Goal: Feedback & Contribution: Submit feedback/report problem

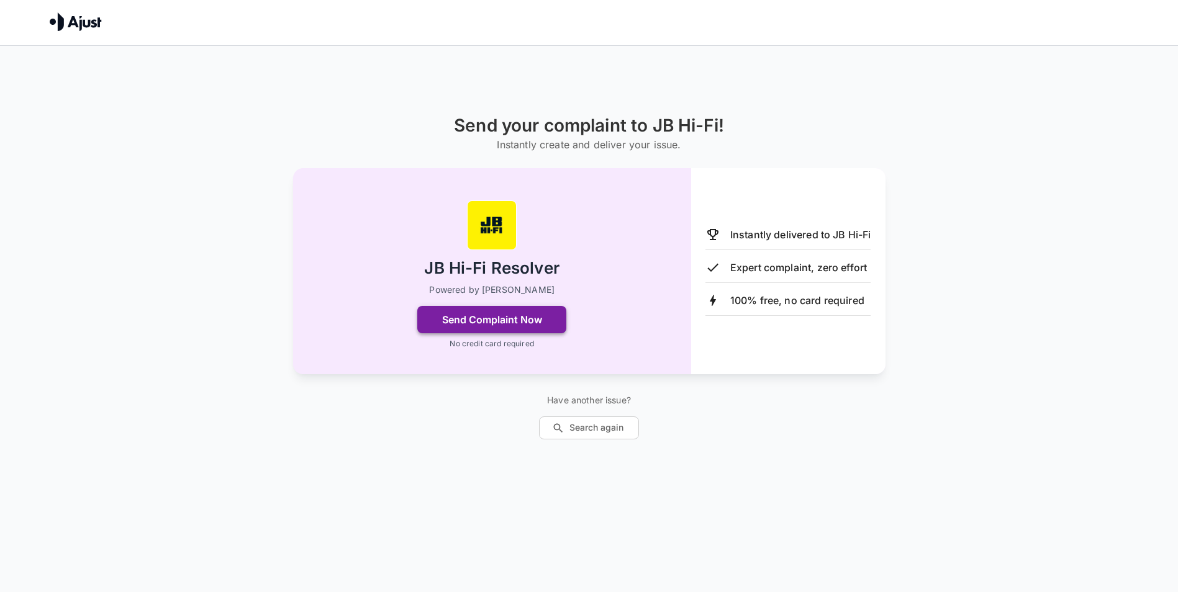
click at [492, 321] on button "Send Complaint Now" at bounding box center [491, 319] width 149 height 27
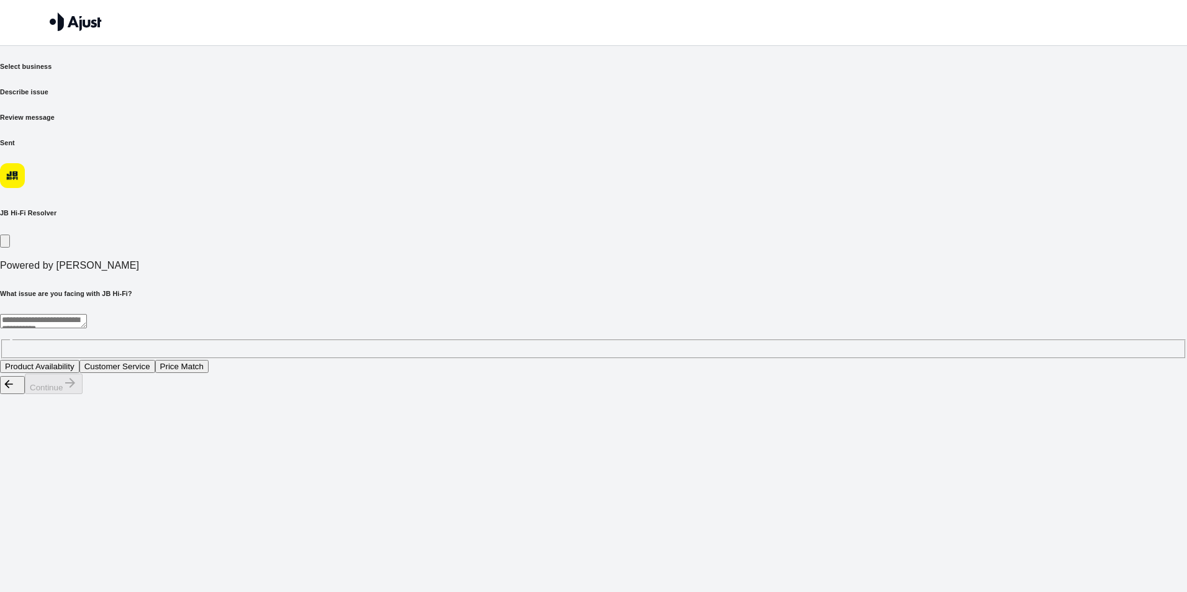
click at [155, 360] on button "Customer Service" at bounding box center [117, 366] width 76 height 13
click at [83, 394] on button "Continue" at bounding box center [54, 384] width 58 height 20
click at [235, 360] on button "Staff were unhelpful and rude" at bounding box center [176, 366] width 118 height 13
click at [83, 394] on button "Continue" at bounding box center [54, 384] width 58 height 20
click at [395, 314] on textarea at bounding box center [259, 321] width 519 height 14
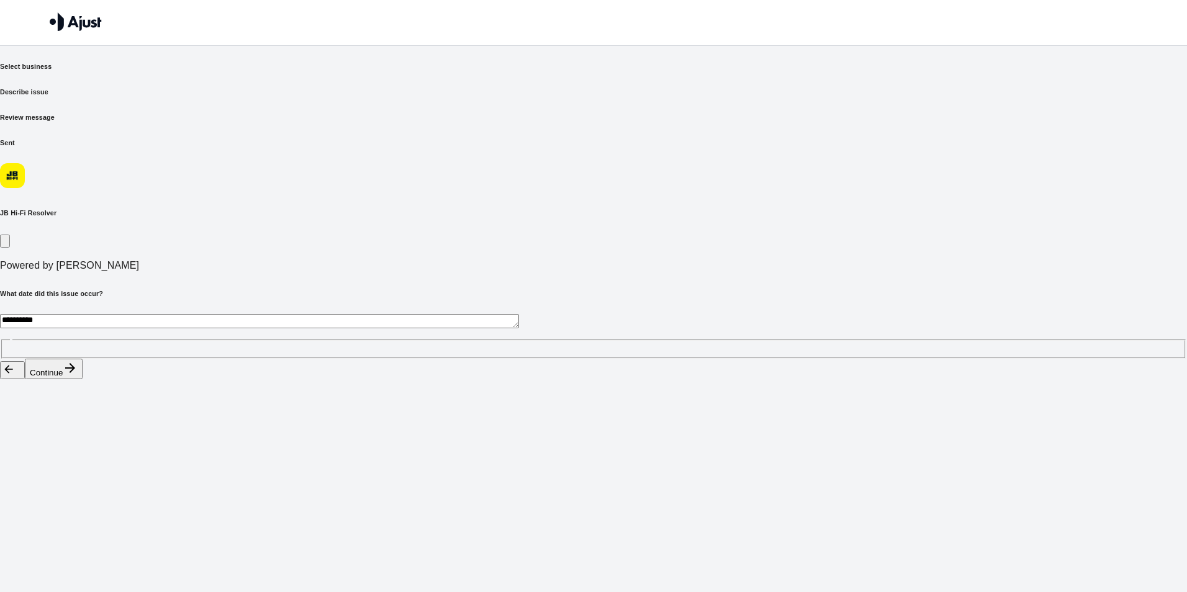
type textarea "**********"
click at [83, 379] on button "Continue" at bounding box center [54, 369] width 58 height 20
click at [433, 314] on div "**********" at bounding box center [593, 336] width 1187 height 45
type textarea "*******"
click at [83, 394] on button "Continue" at bounding box center [54, 384] width 58 height 20
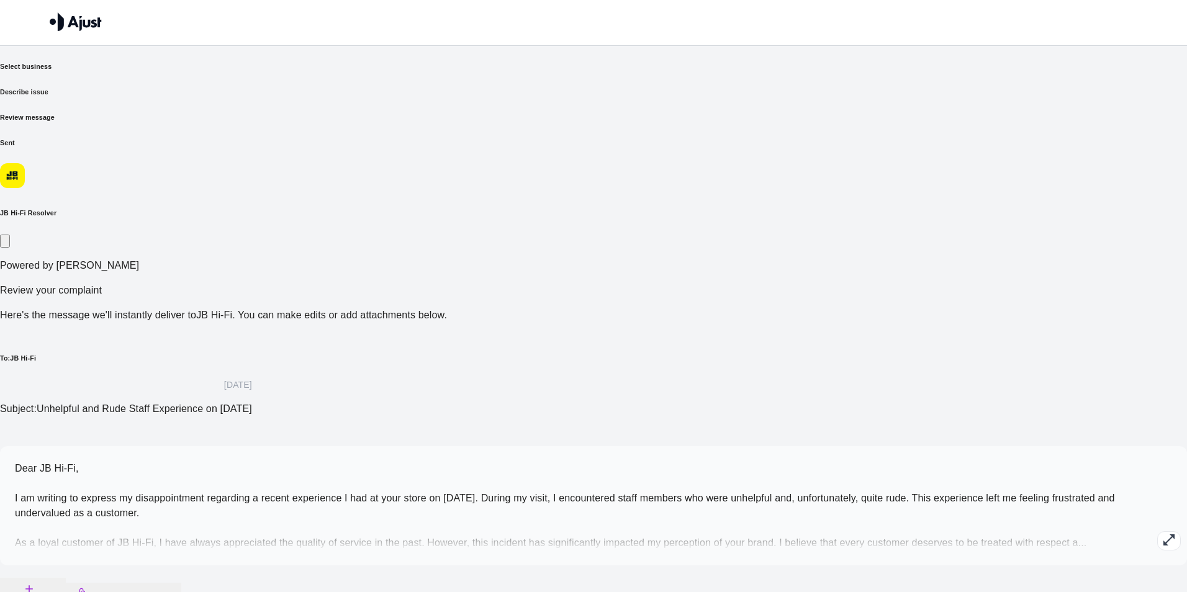
click at [430, 461] on p "Dear JB Hi-Fi, I am writing to express my disappointment regarding a recent exp…" at bounding box center [593, 505] width 1157 height 89
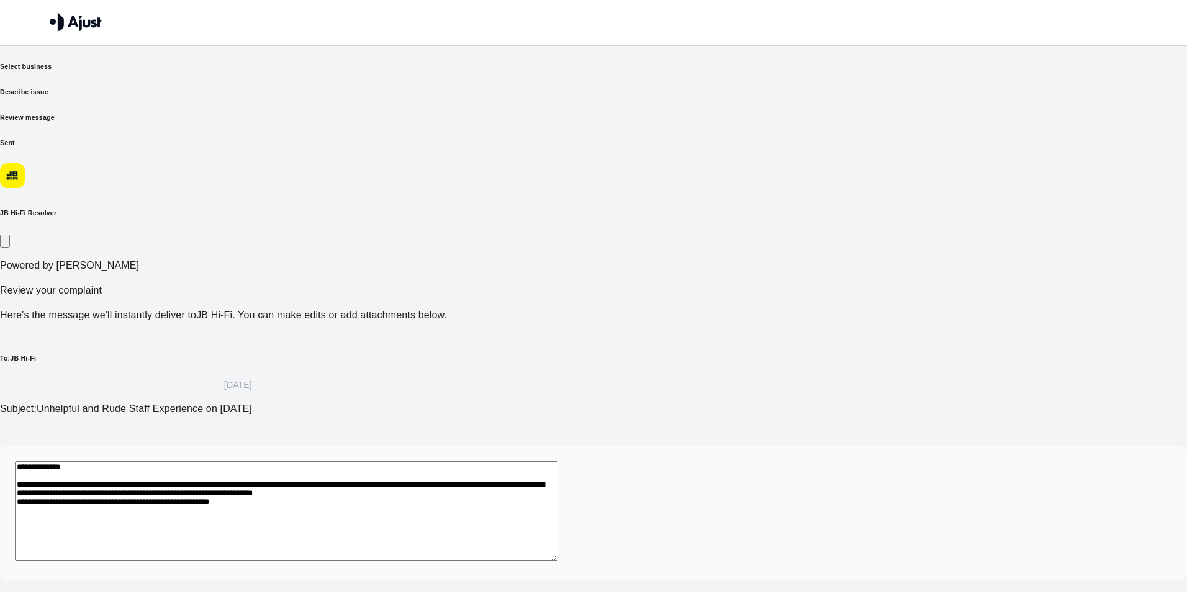
drag, startPoint x: 817, startPoint y: 327, endPoint x: 824, endPoint y: 326, distance: 6.9
click at [557, 461] on textarea "**********" at bounding box center [286, 511] width 543 height 100
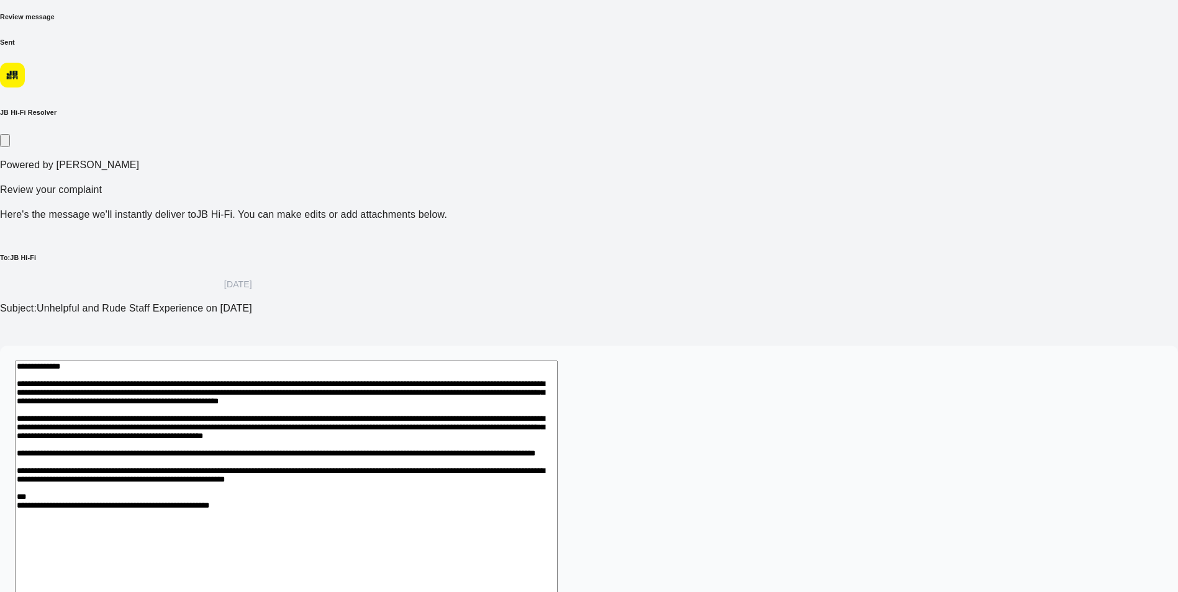
scroll to position [131, 0]
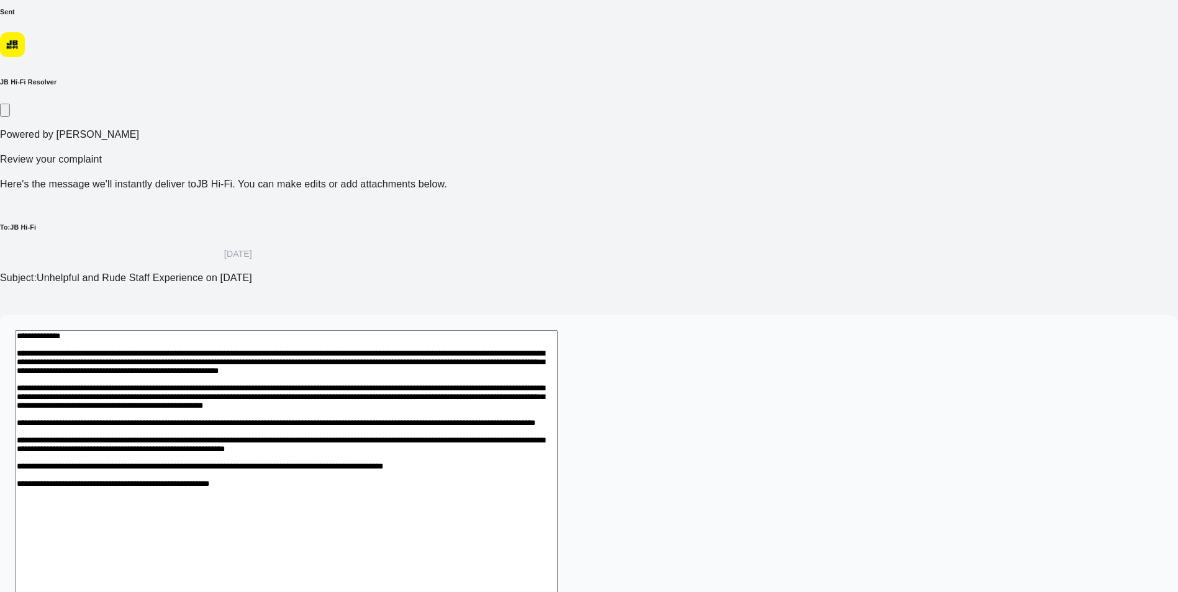
click at [320, 433] on textarea at bounding box center [286, 501] width 543 height 343
click at [445, 435] on textarea at bounding box center [286, 501] width 543 height 343
click at [447, 435] on textarea at bounding box center [286, 501] width 543 height 343
drag, startPoint x: 602, startPoint y: 351, endPoint x: 677, endPoint y: 305, distance: 88.6
click at [557, 330] on textarea at bounding box center [286, 522] width 543 height 385
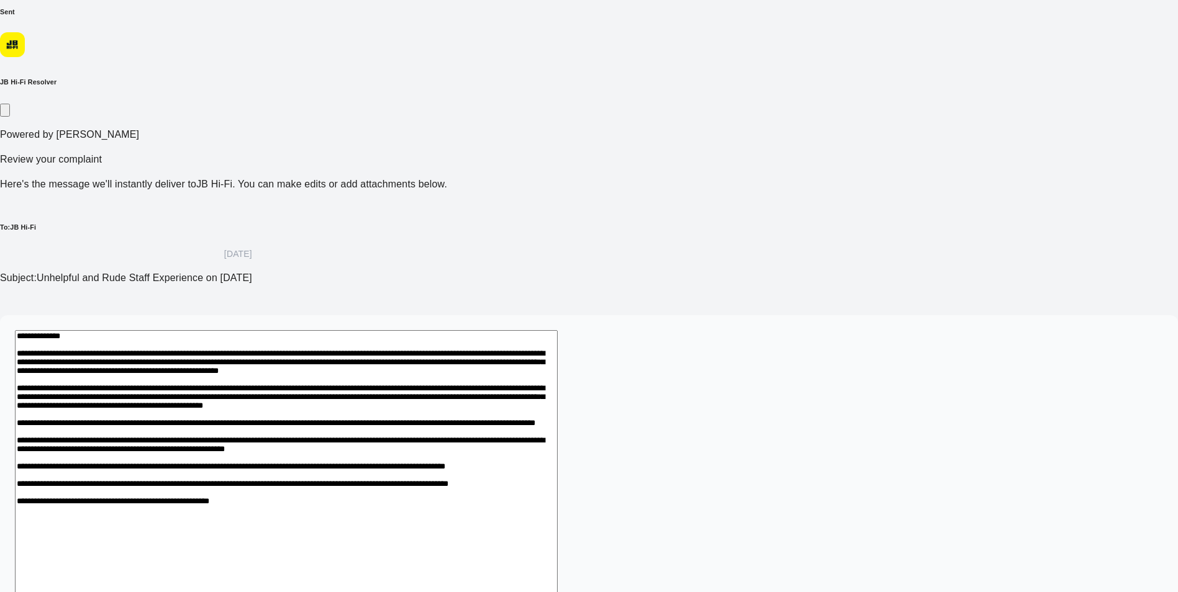
click at [557, 345] on textarea at bounding box center [286, 522] width 543 height 385
click at [557, 409] on textarea at bounding box center [286, 522] width 543 height 385
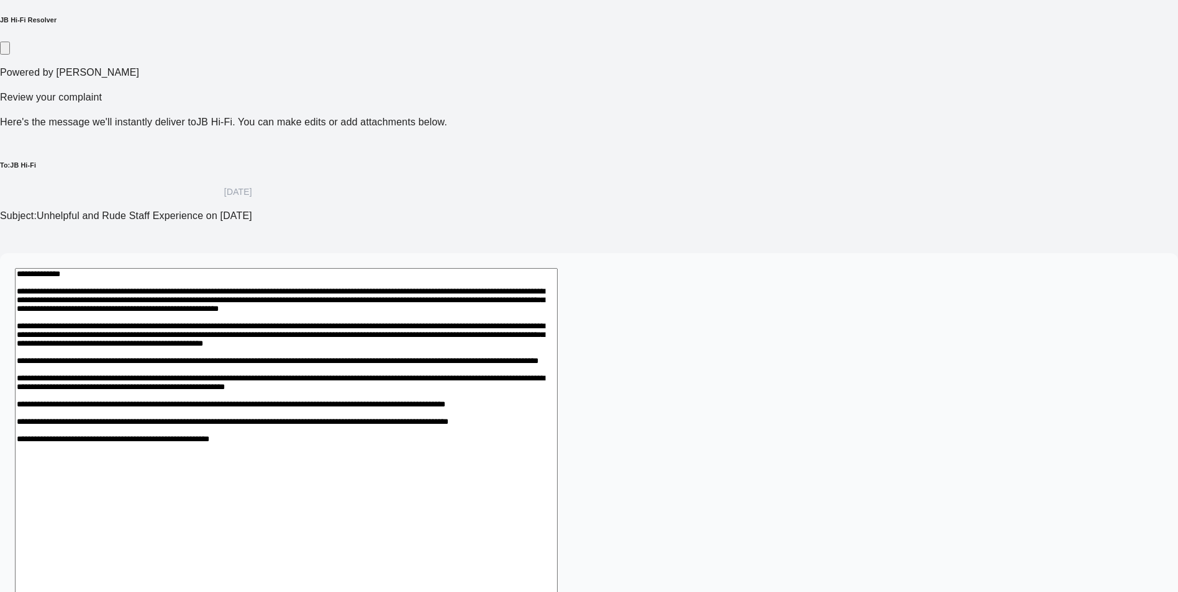
scroll to position [202, 0]
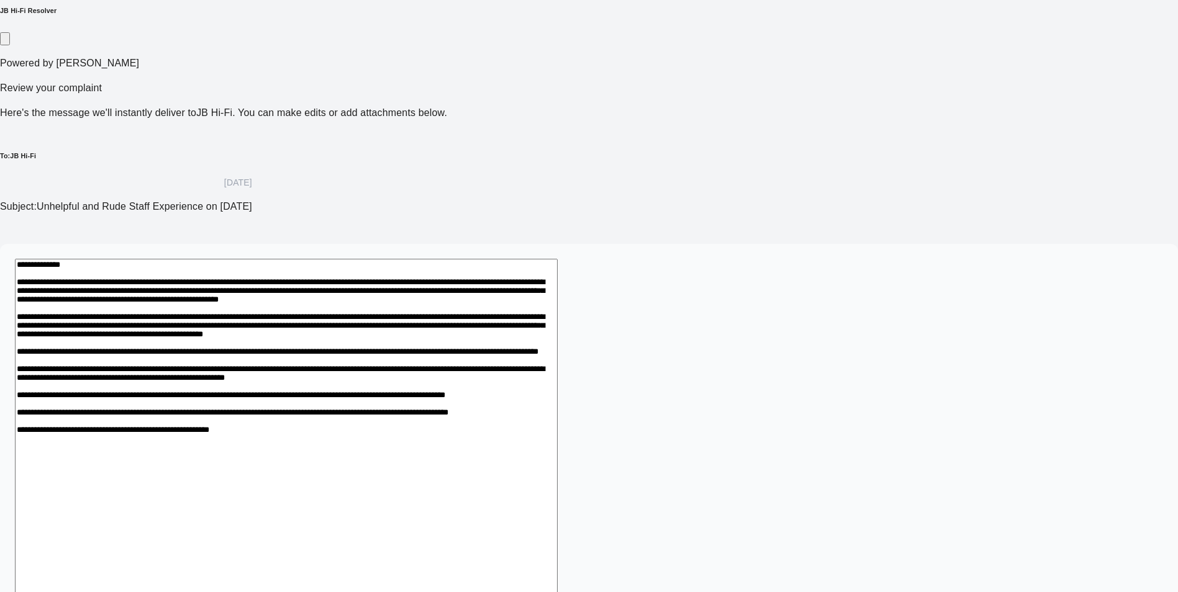
click at [557, 407] on textarea at bounding box center [286, 451] width 543 height 385
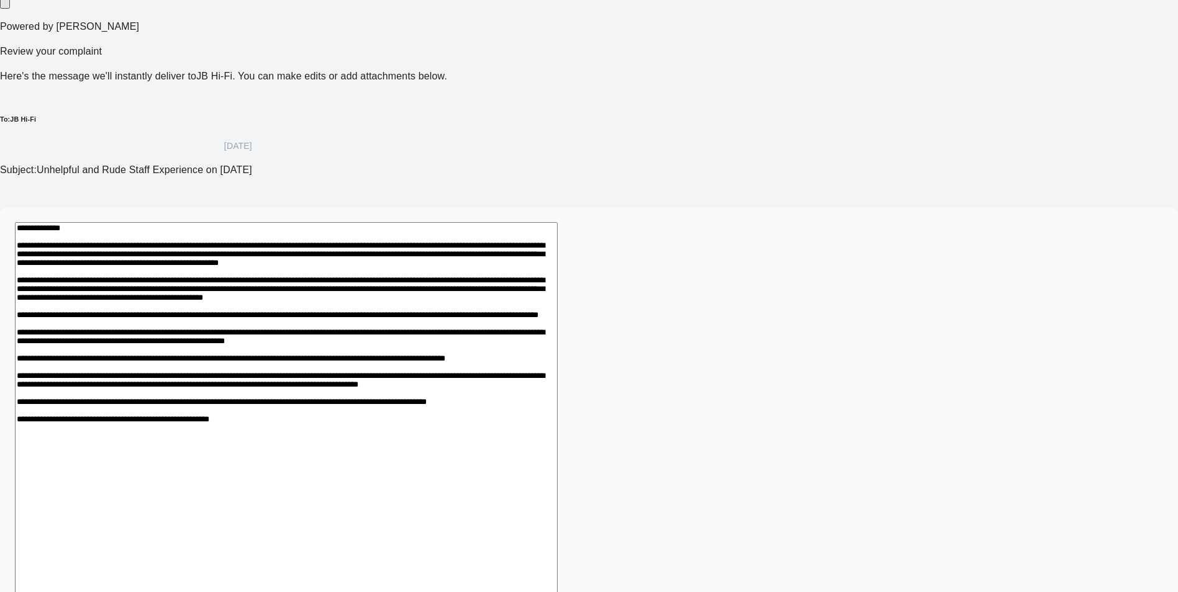
scroll to position [259, 0]
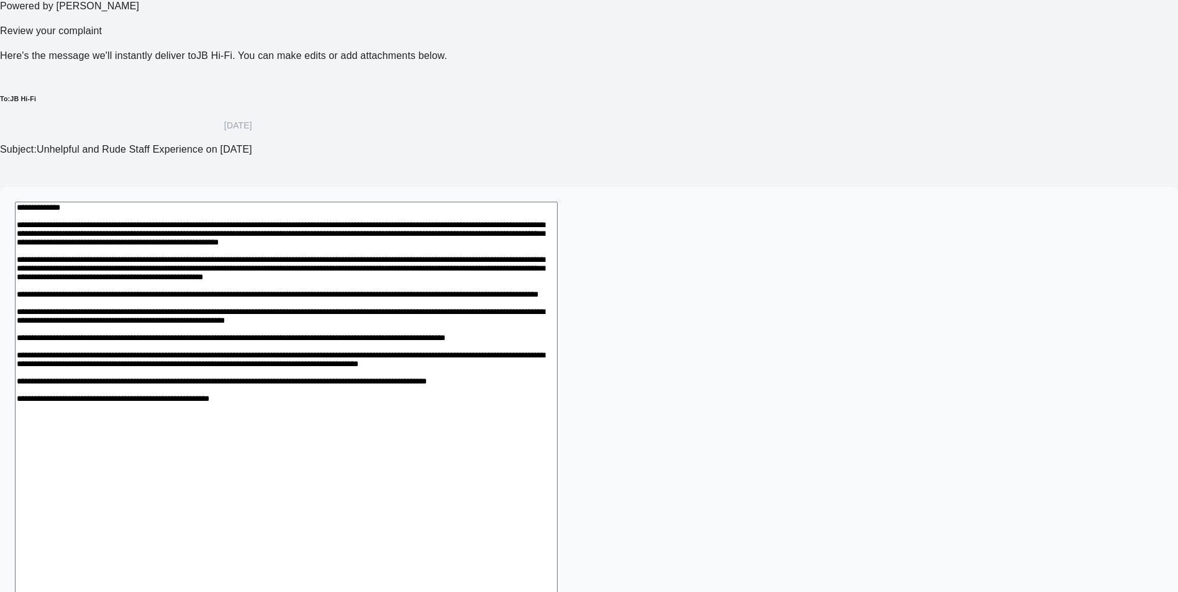
click at [557, 451] on textarea at bounding box center [286, 423] width 543 height 443
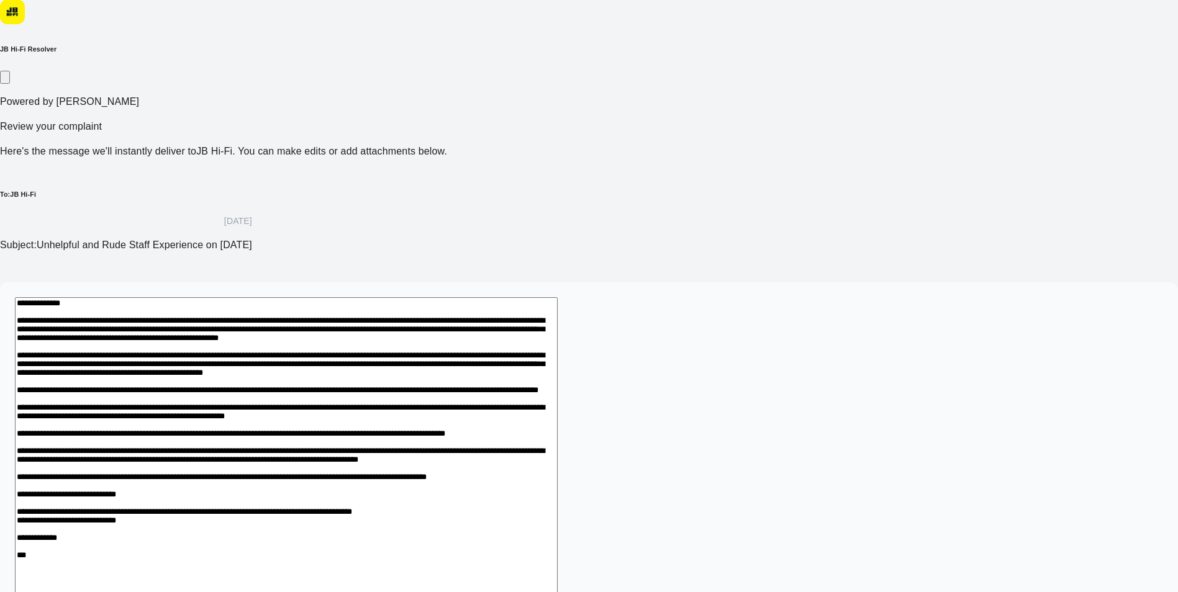
scroll to position [97, 0]
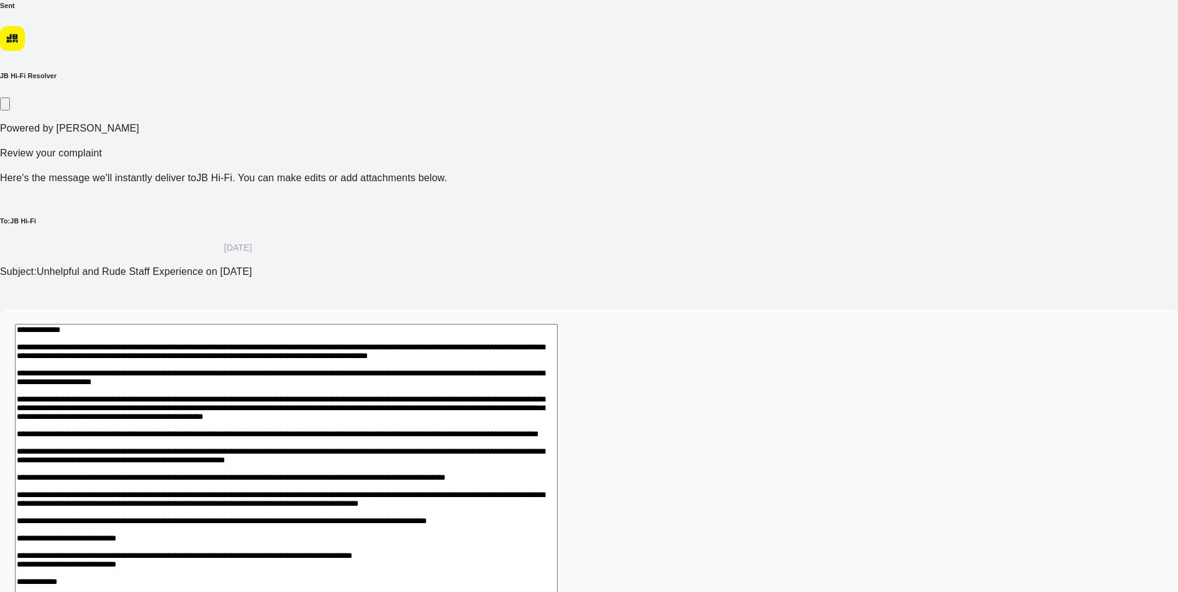
scroll to position [159, 0]
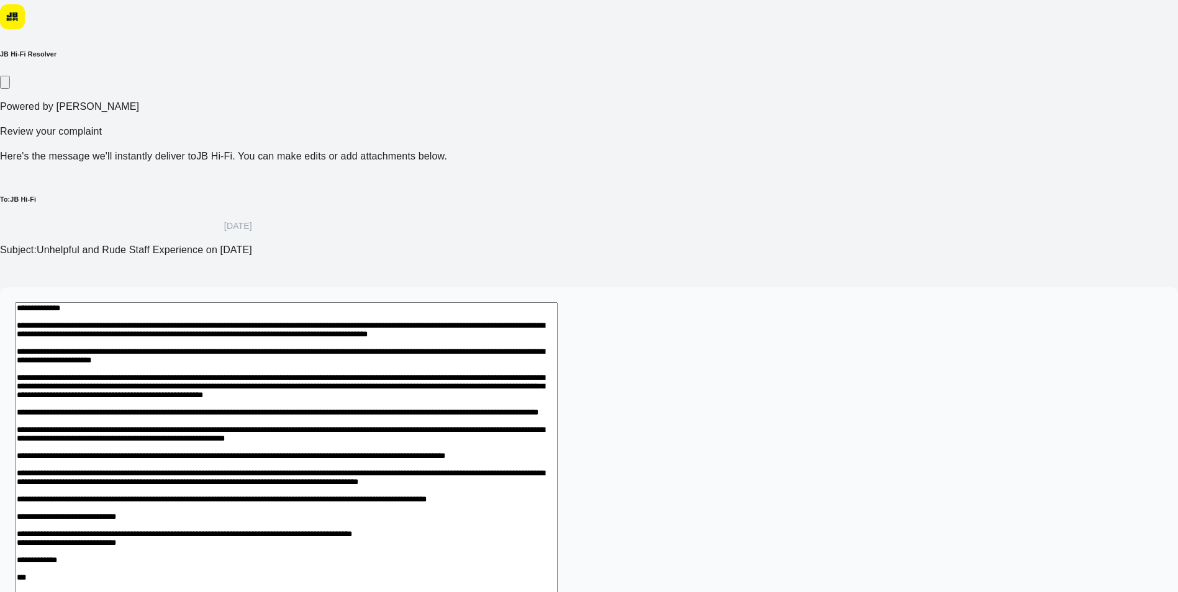
click at [390, 302] on textarea at bounding box center [286, 580] width 543 height 557
click at [557, 302] on textarea at bounding box center [286, 580] width 543 height 557
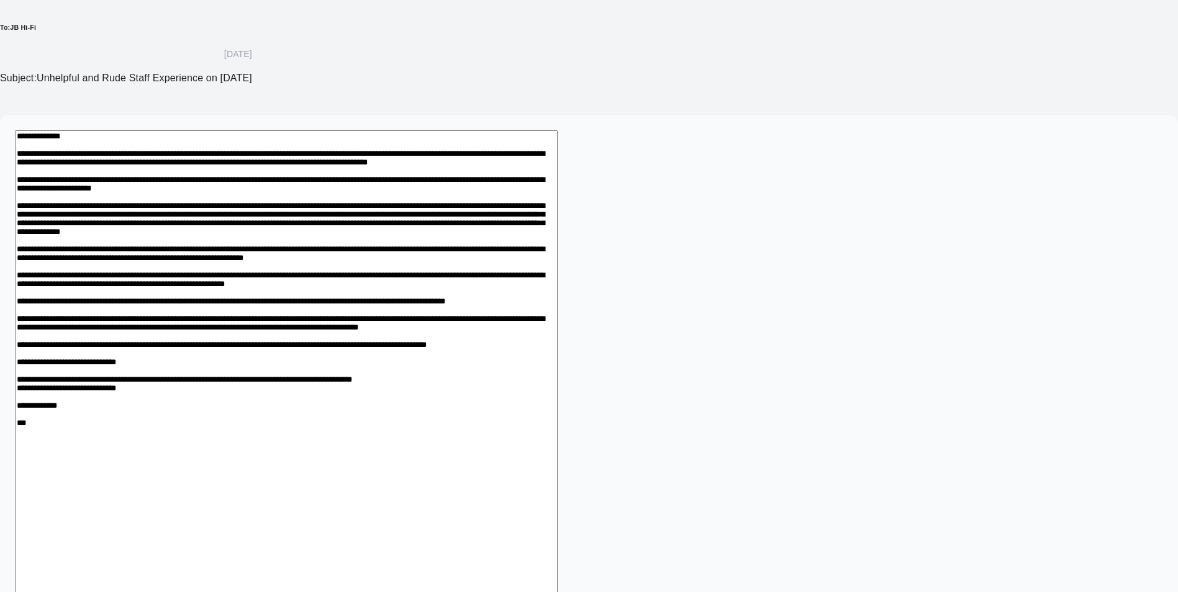
scroll to position [345, 0]
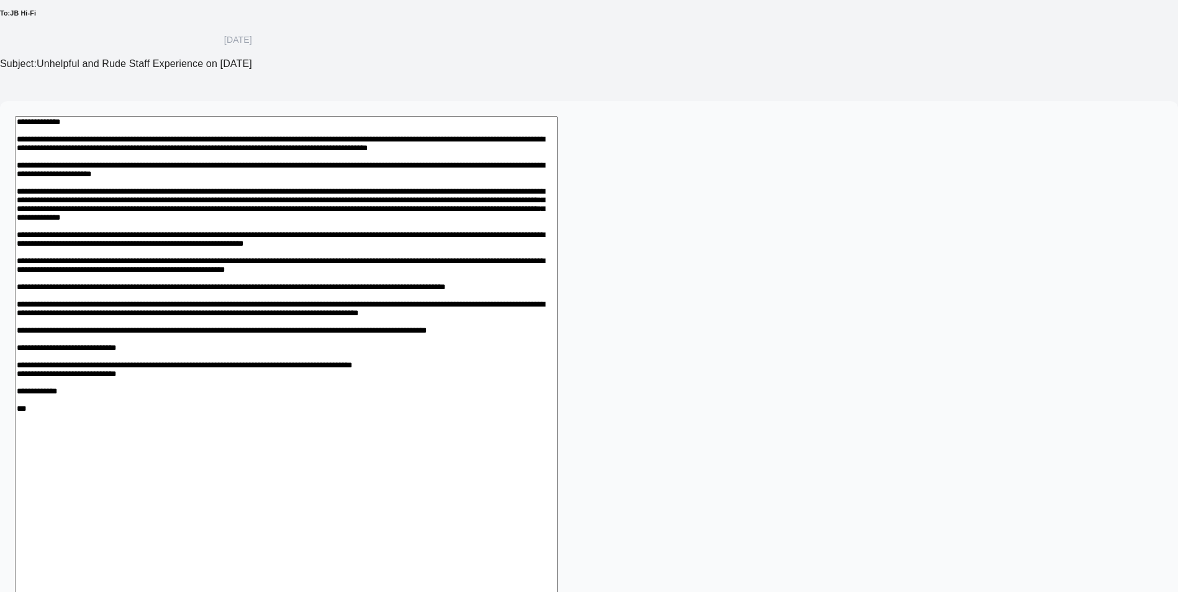
click at [557, 279] on textarea at bounding box center [286, 408] width 543 height 585
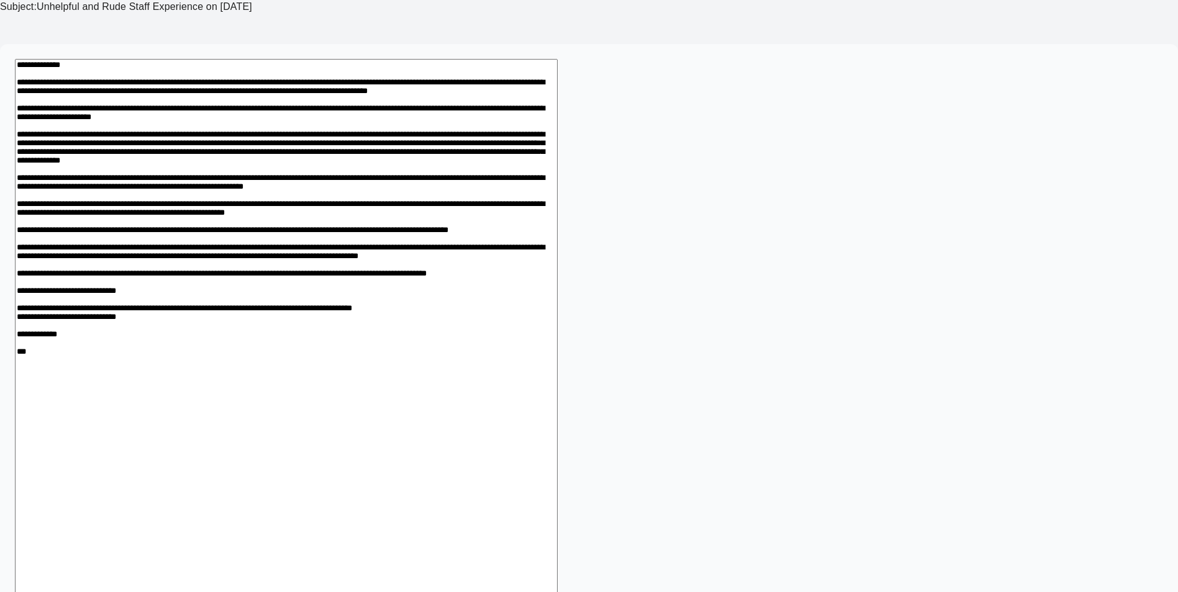
click at [557, 267] on textarea at bounding box center [286, 351] width 543 height 585
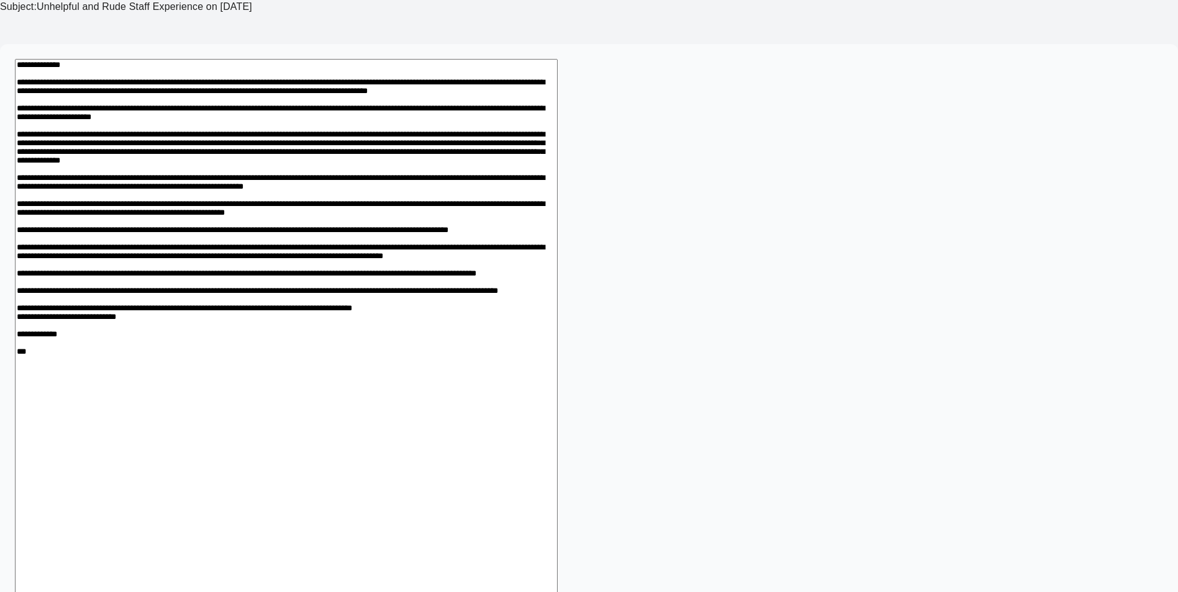
click at [557, 382] on textarea at bounding box center [286, 359] width 543 height 600
click at [482, 420] on textarea at bounding box center [286, 359] width 543 height 600
type textarea "**********"
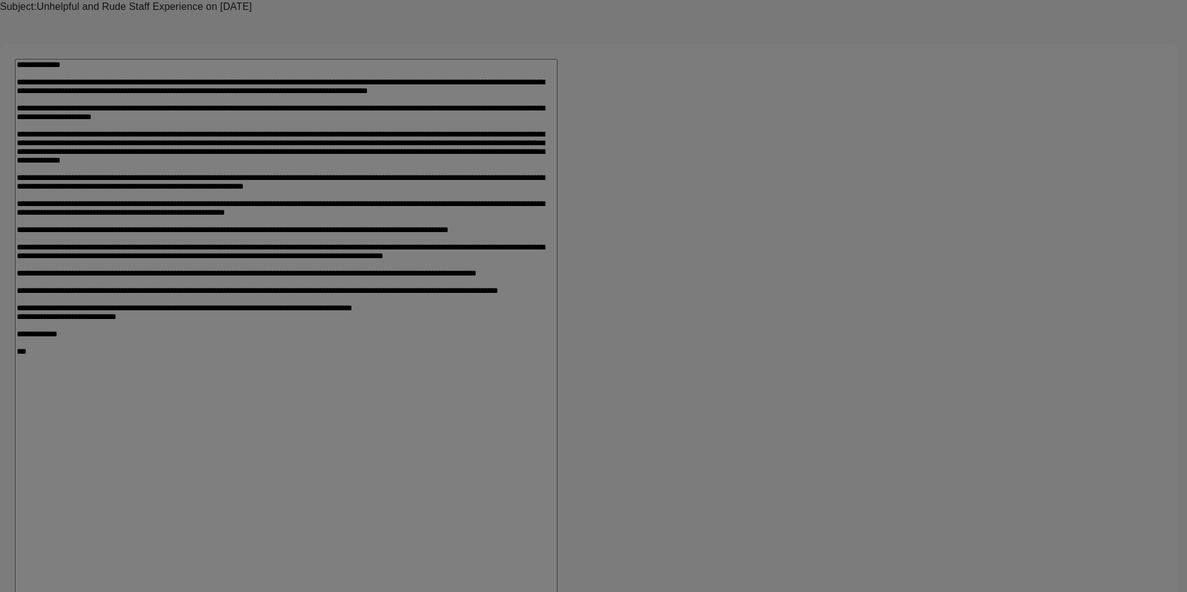
type input "**********"
type input "***"
click at [527, 27] on input "text" at bounding box center [485, 20] width 88 height 12
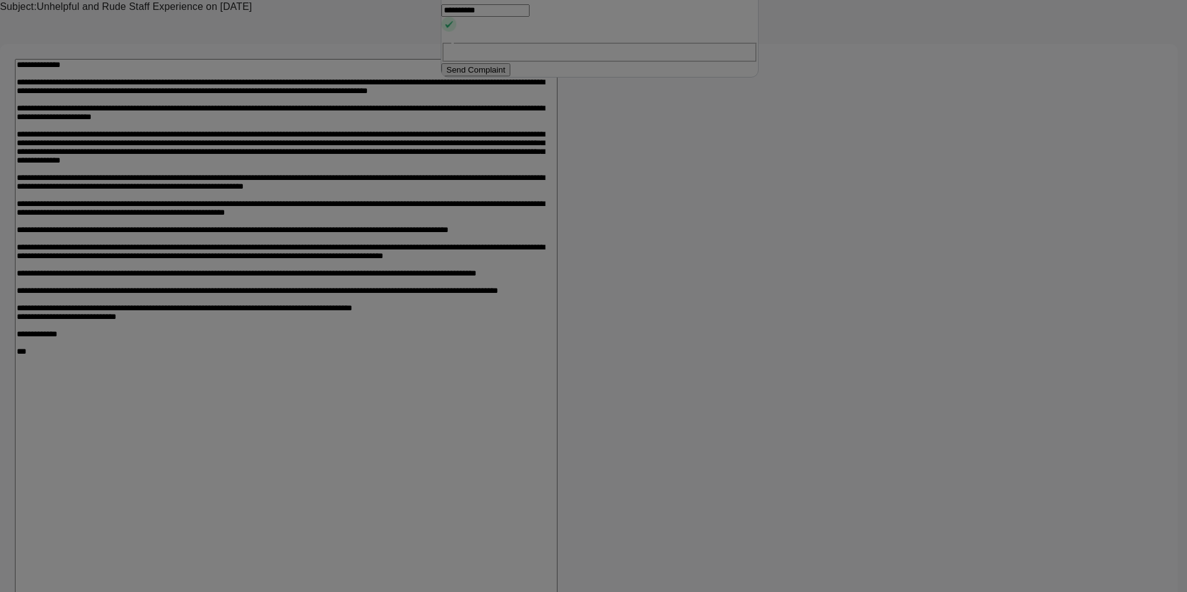
type input "**********"
click at [510, 76] on button "Send Complaint" at bounding box center [475, 69] width 69 height 13
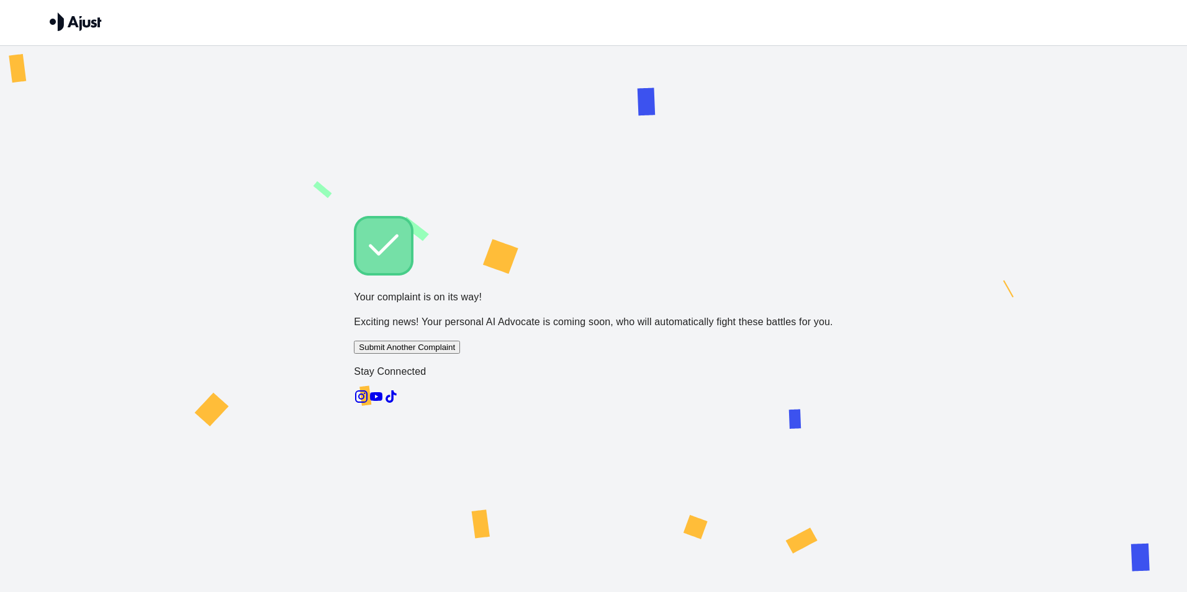
scroll to position [0, 0]
